Goal: Information Seeking & Learning: Learn about a topic

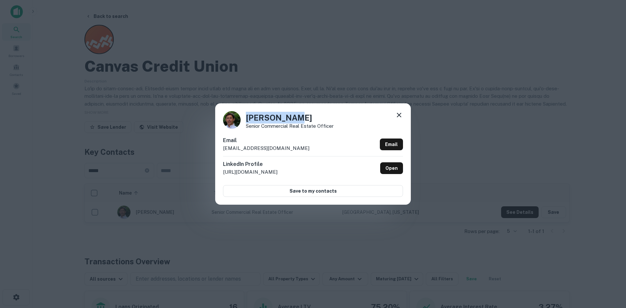
click at [399, 117] on icon at bounding box center [399, 115] width 8 height 8
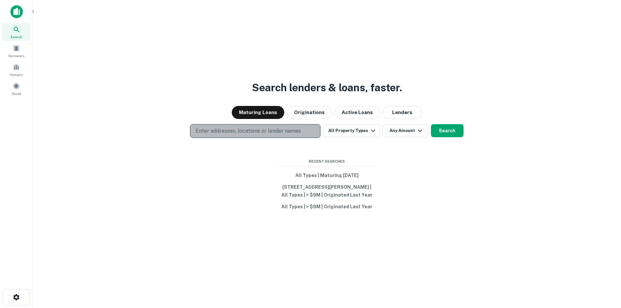
click at [223, 127] on p "Enter addresses, locations or lender names" at bounding box center [248, 131] width 105 height 8
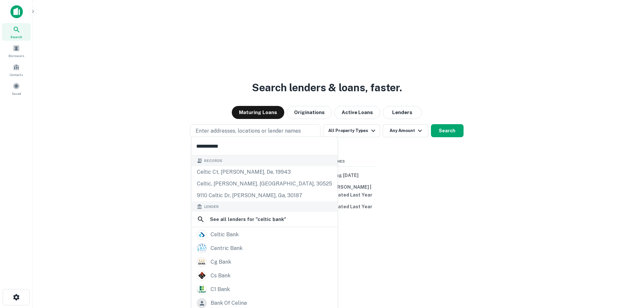
type input "**********"
click at [434, 129] on button "Search" at bounding box center [447, 130] width 33 height 13
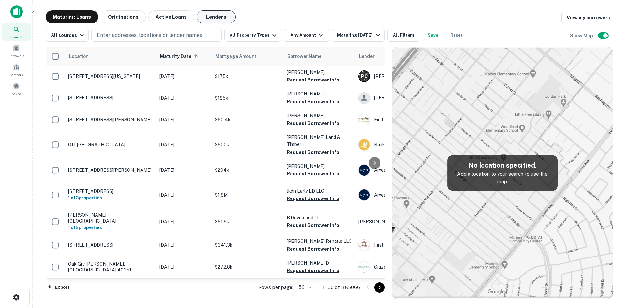
click at [206, 19] on button "Lenders" at bounding box center [216, 16] width 39 height 13
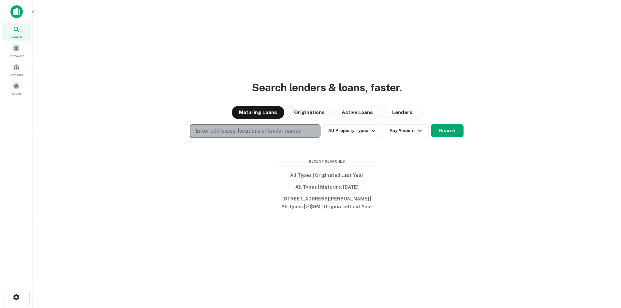
click at [310, 127] on button "Enter addresses, locations or lender names" at bounding box center [255, 131] width 130 height 14
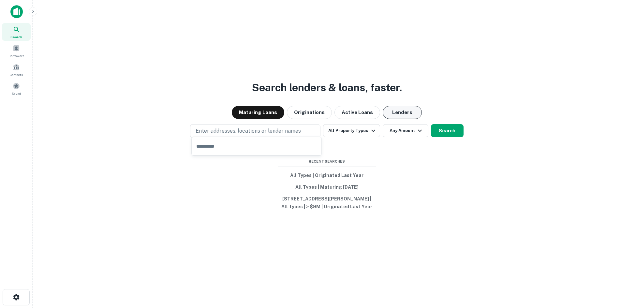
click at [400, 108] on button "Lenders" at bounding box center [402, 112] width 39 height 13
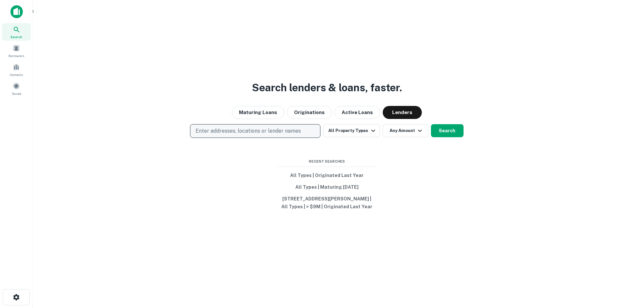
click at [300, 128] on p "Enter addresses, locations or lender names" at bounding box center [248, 131] width 105 height 8
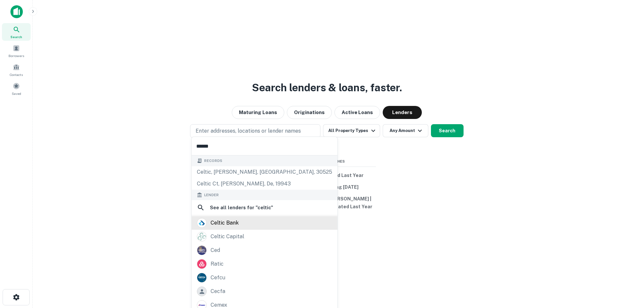
type input "******"
click at [254, 225] on div "celtic bank" at bounding box center [264, 223] width 135 height 10
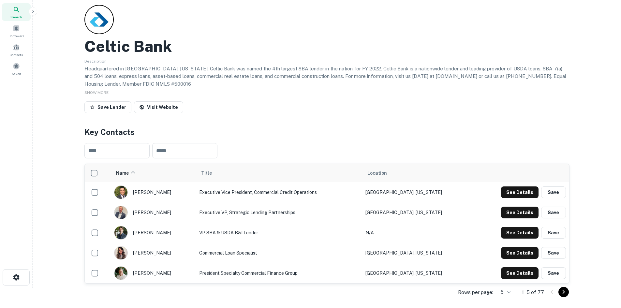
scroll to position [65, 0]
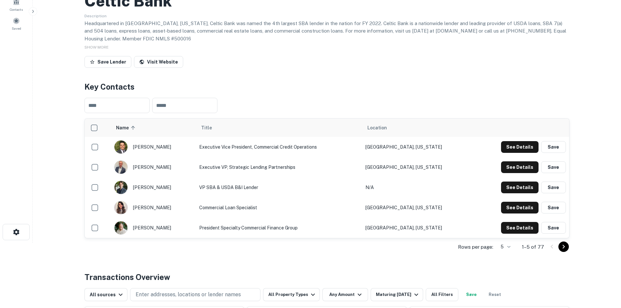
click at [565, 248] on icon "Go to next page" at bounding box center [564, 247] width 8 height 8
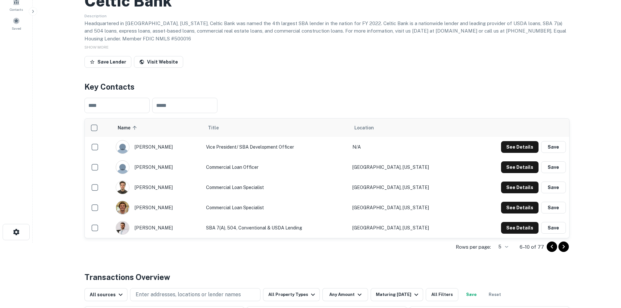
click at [565, 248] on icon "Go to next page" at bounding box center [564, 247] width 8 height 8
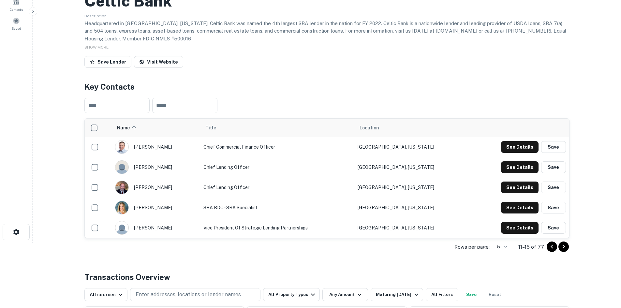
click at [565, 248] on icon "Go to next page" at bounding box center [564, 247] width 8 height 8
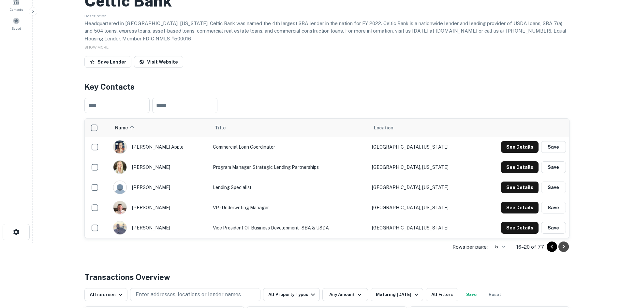
click at [565, 248] on icon "Go to next page" at bounding box center [564, 247] width 8 height 8
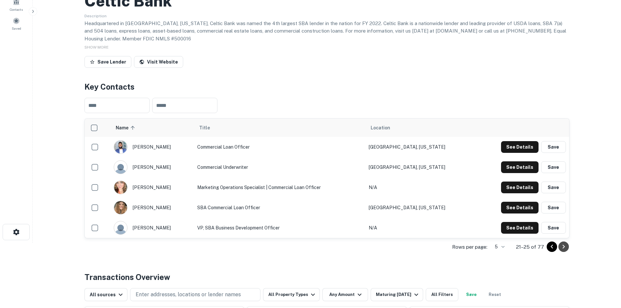
click at [565, 248] on icon "Go to next page" at bounding box center [564, 247] width 8 height 8
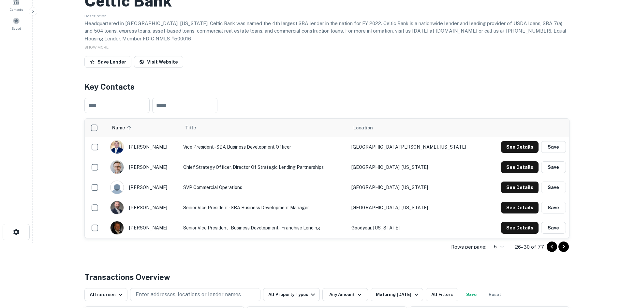
click at [565, 248] on icon "Go to next page" at bounding box center [564, 247] width 8 height 8
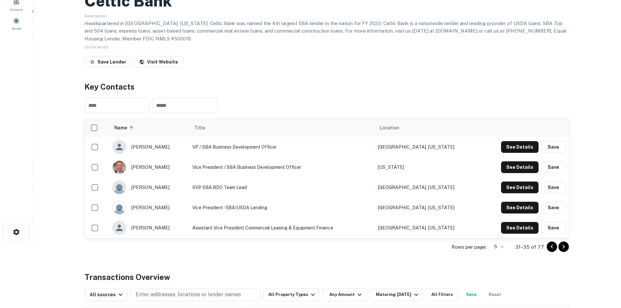
click at [565, 248] on icon "Go to next page" at bounding box center [564, 247] width 8 height 8
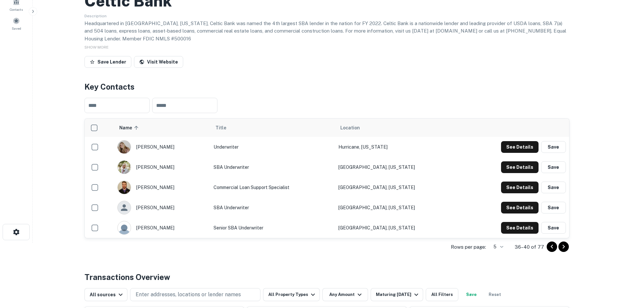
click at [565, 248] on icon "Go to next page" at bounding box center [564, 247] width 8 height 8
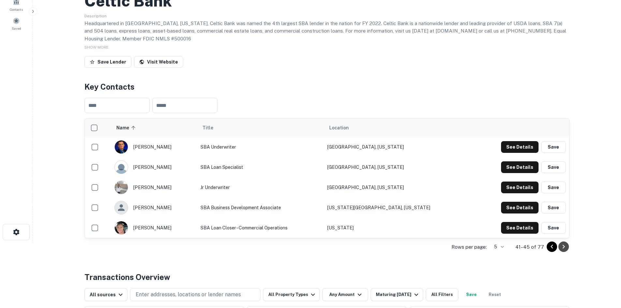
click at [565, 248] on icon "Go to next page" at bounding box center [564, 247] width 8 height 8
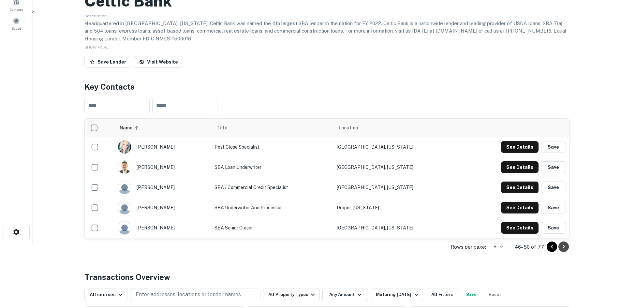
click at [565, 248] on icon "Go to next page" at bounding box center [564, 247] width 8 height 8
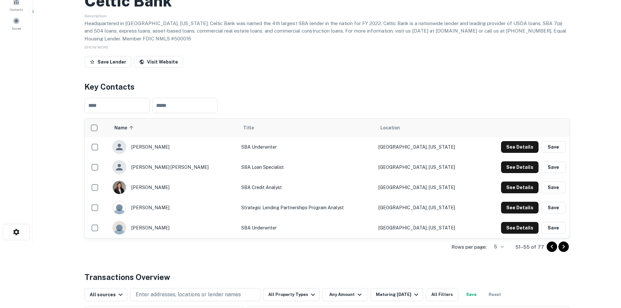
click at [565, 248] on icon "Go to next page" at bounding box center [564, 247] width 8 height 8
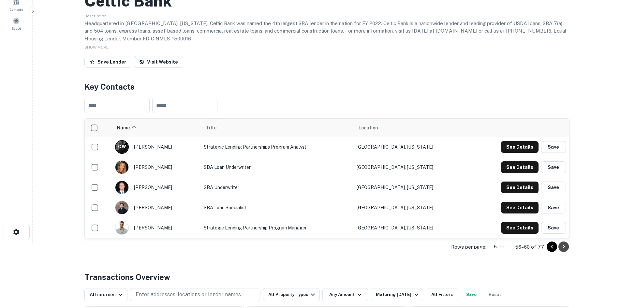
click at [565, 248] on icon "Go to next page" at bounding box center [564, 247] width 8 height 8
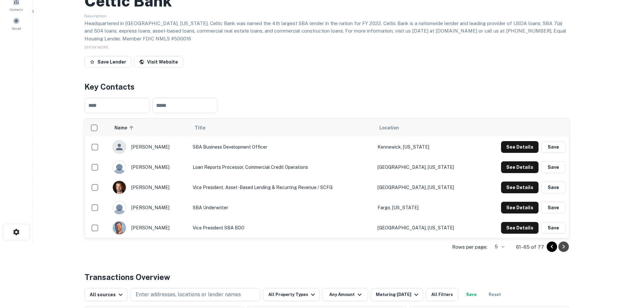
click at [565, 248] on icon "Go to next page" at bounding box center [564, 247] width 8 height 8
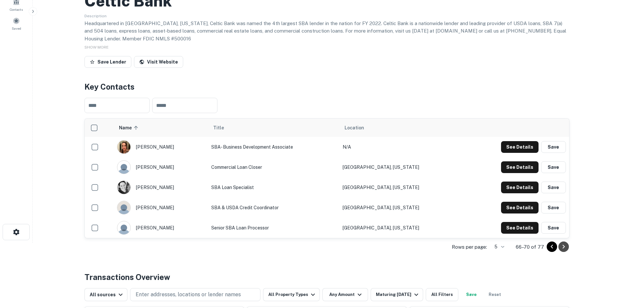
click at [565, 248] on icon "Go to next page" at bounding box center [564, 247] width 8 height 8
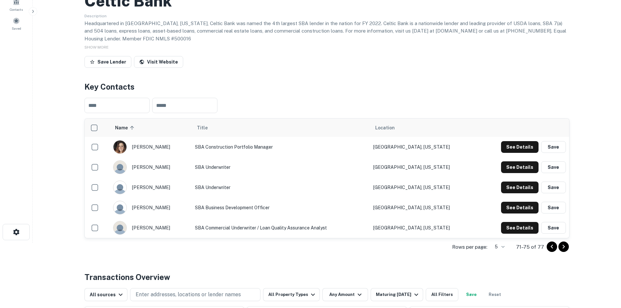
click at [565, 248] on icon "Go to next page" at bounding box center [564, 247] width 8 height 8
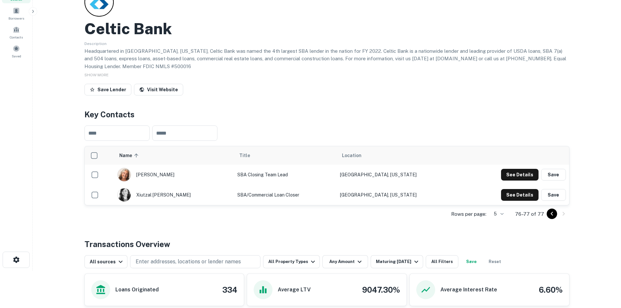
scroll to position [0, 0]
